Goal: Entertainment & Leisure: Consume media (video, audio)

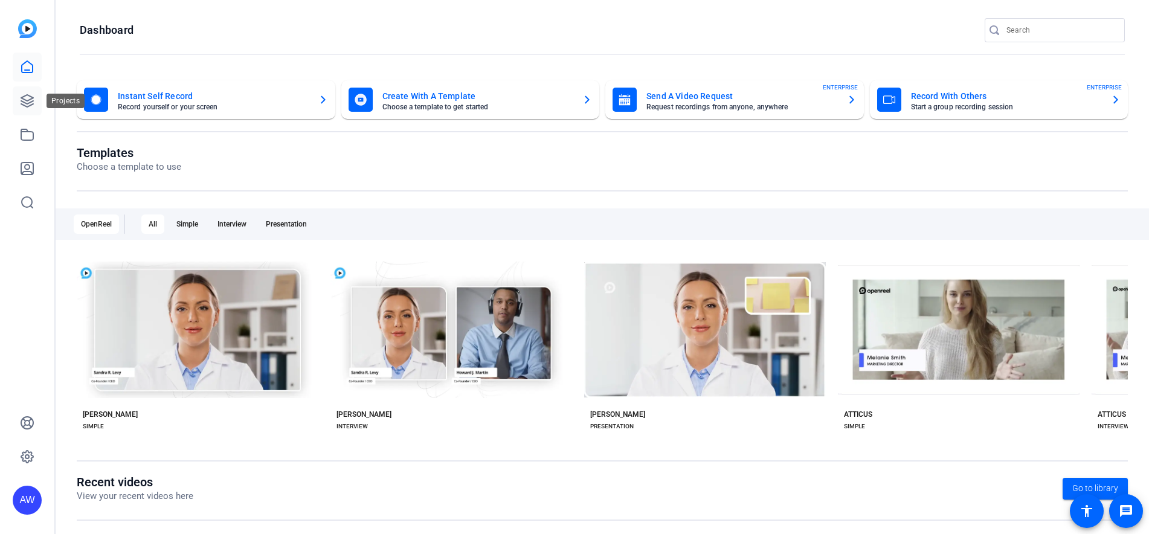
click at [24, 104] on icon at bounding box center [27, 101] width 14 height 14
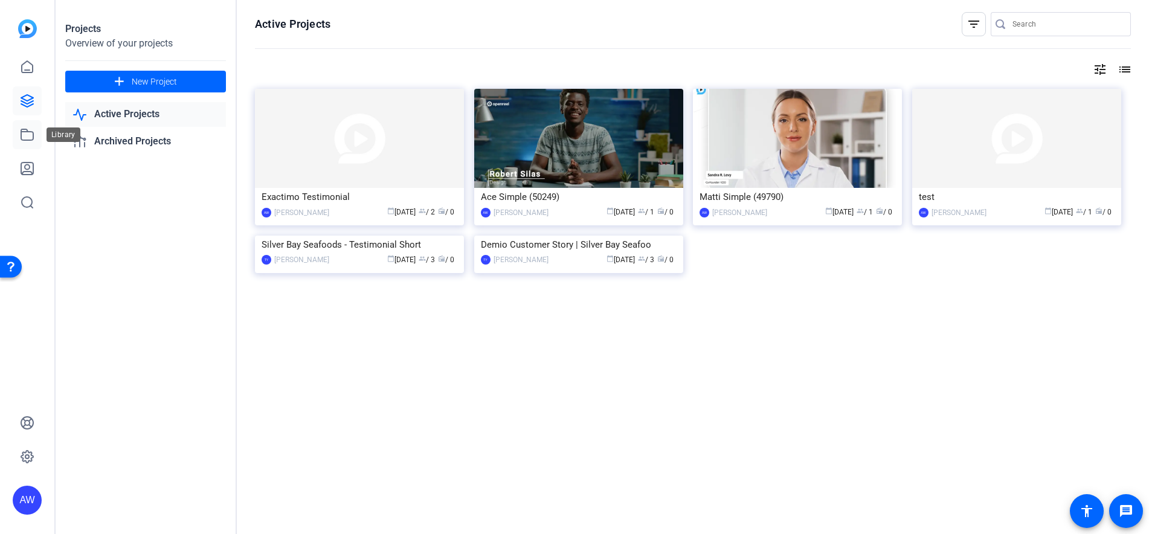
click at [27, 136] on icon at bounding box center [27, 134] width 14 height 14
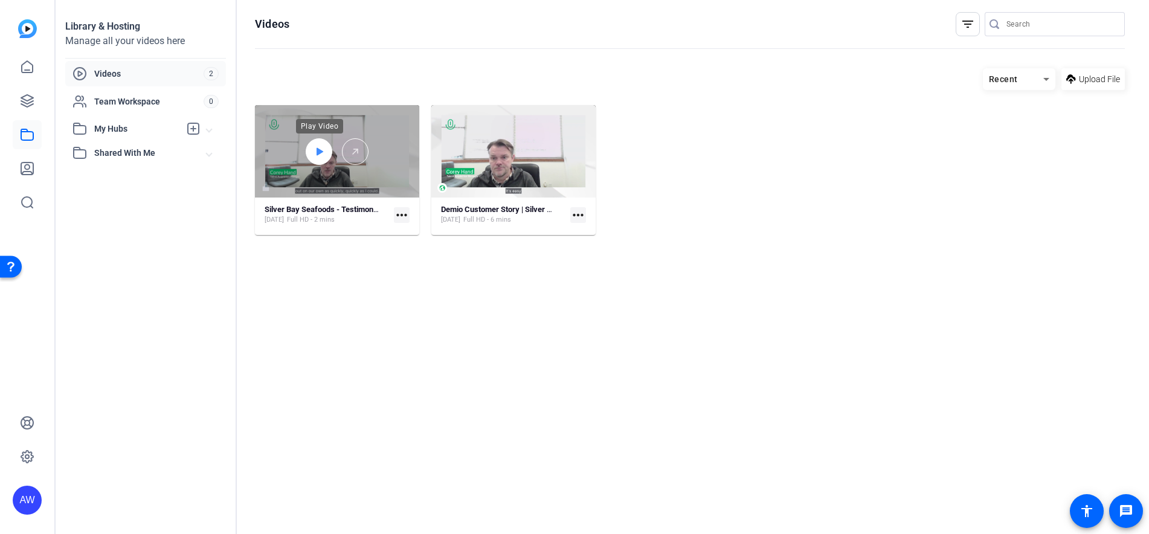
click at [321, 156] on icon at bounding box center [319, 151] width 10 height 14
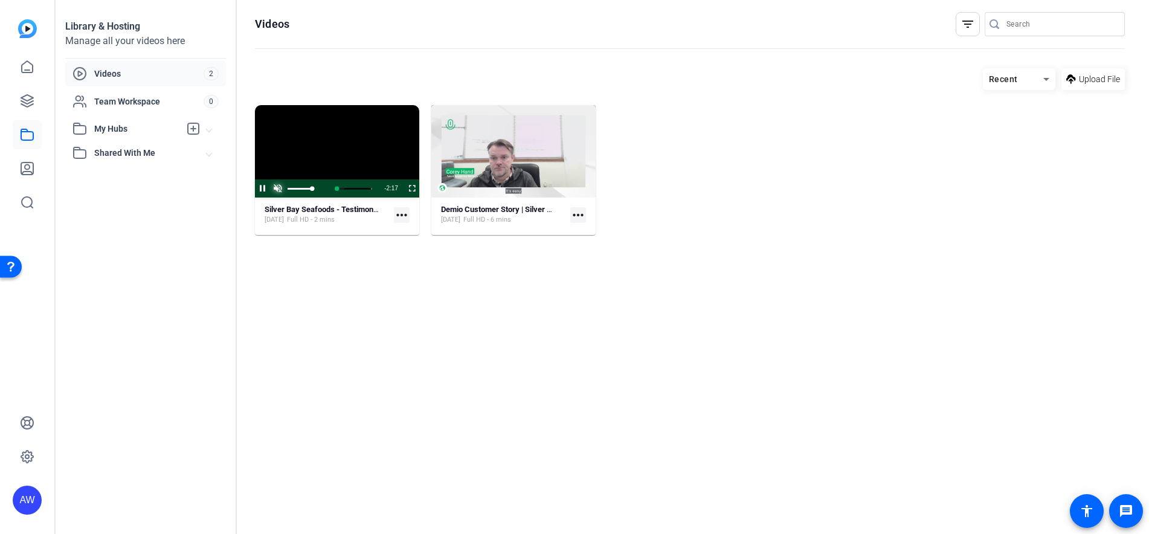
click at [281, 188] on span "Video Player" at bounding box center [277, 188] width 15 height 0
click at [255, 188] on span "Video Player" at bounding box center [255, 188] width 0 height 18
